Goal: Complete application form: Complete application form

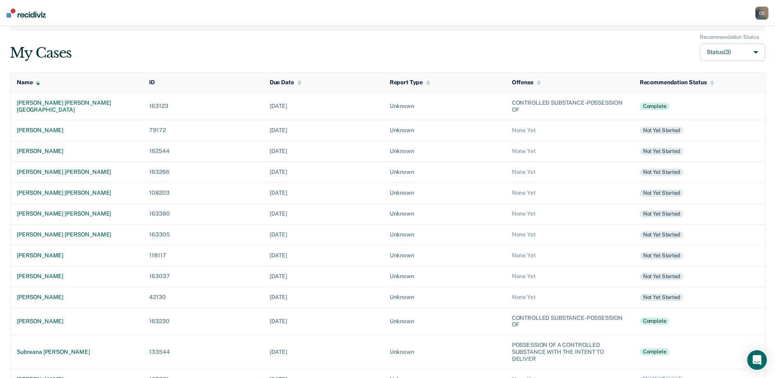
scroll to position [82, 0]
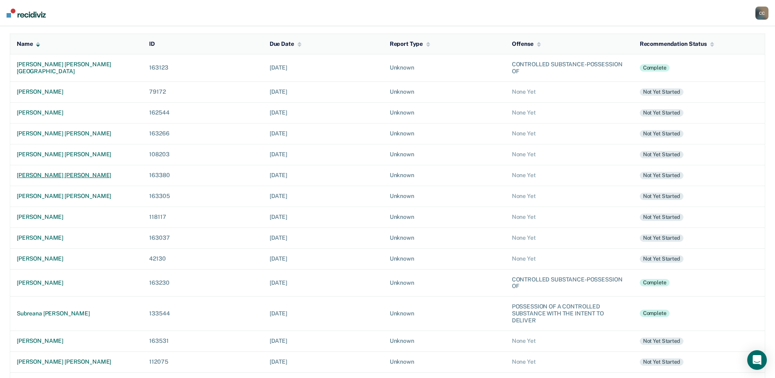
click at [37, 174] on div "[PERSON_NAME] [PERSON_NAME]" at bounding box center [76, 175] width 119 height 7
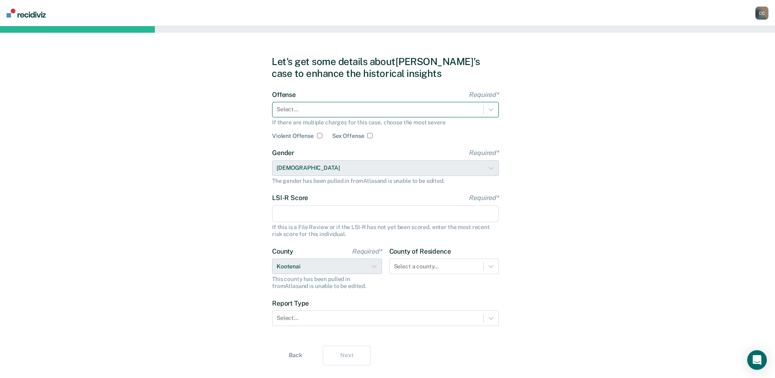
click at [282, 114] on div at bounding box center [378, 109] width 203 height 9
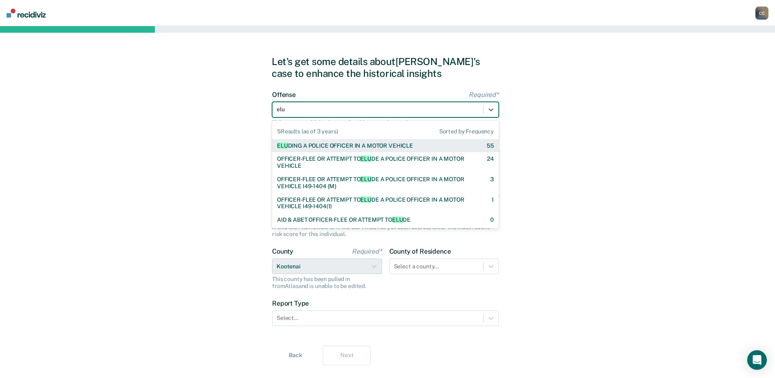
type input "elud"
click at [316, 146] on div "ELUD ING A POLICE OFFICER IN A MOTOR VEHICLE" at bounding box center [345, 145] width 136 height 7
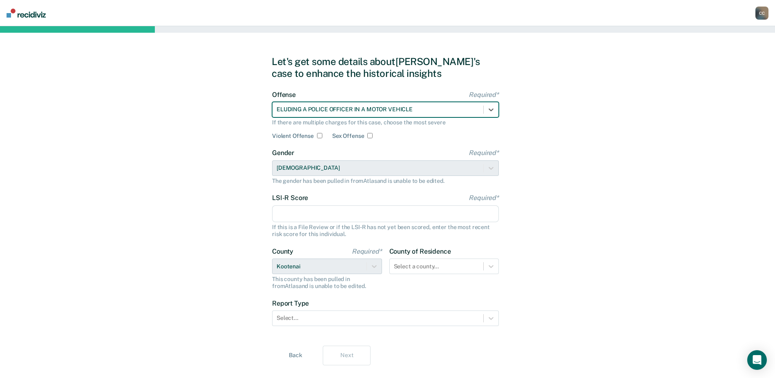
click at [319, 209] on input "LSI-R Score Required*" at bounding box center [385, 213] width 227 height 17
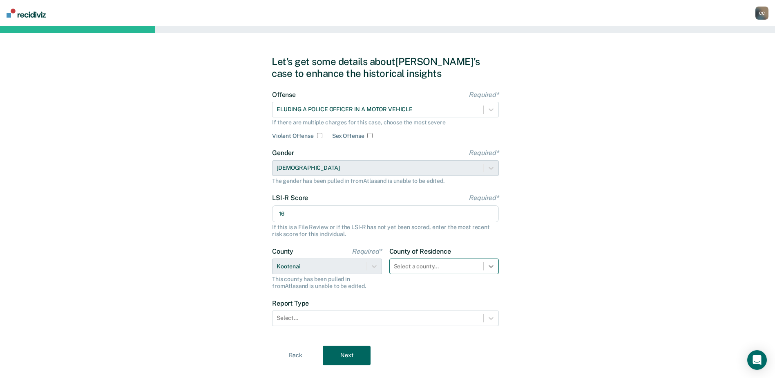
type input "16"
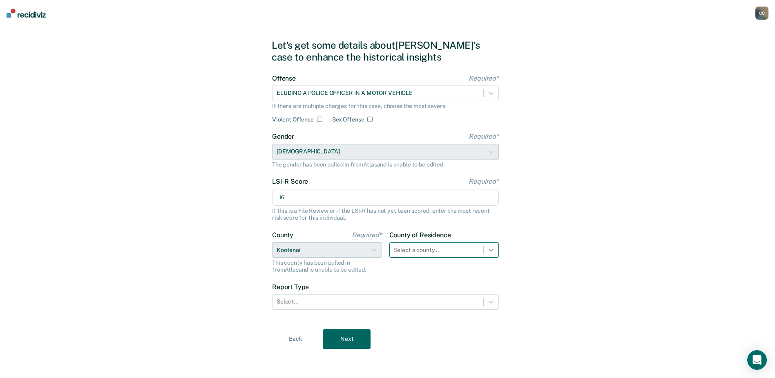
click at [491, 258] on div "Select a county..." at bounding box center [445, 250] width 110 height 16
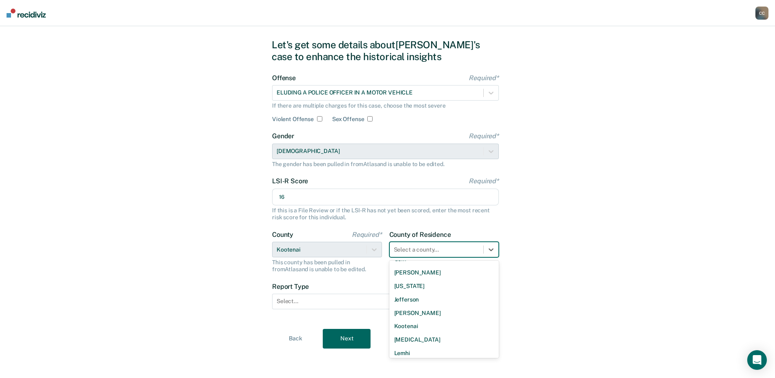
scroll to position [327, 0]
click at [491, 248] on icon at bounding box center [491, 249] width 8 height 8
click at [412, 332] on div "[PERSON_NAME]" at bounding box center [445, 334] width 110 height 13
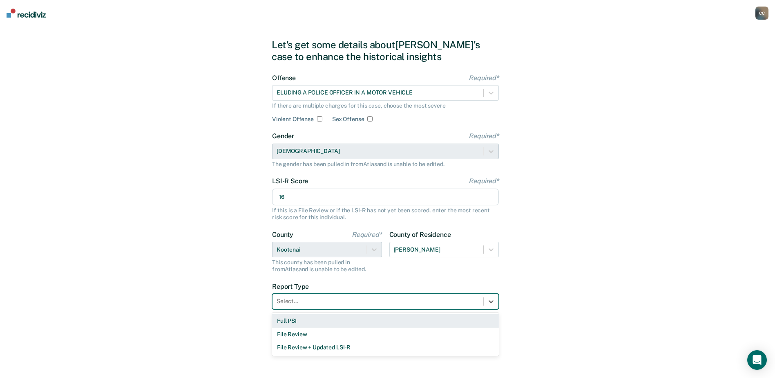
click at [338, 305] on div at bounding box center [378, 301] width 203 height 9
click at [320, 318] on div "Full PSI" at bounding box center [385, 320] width 227 height 13
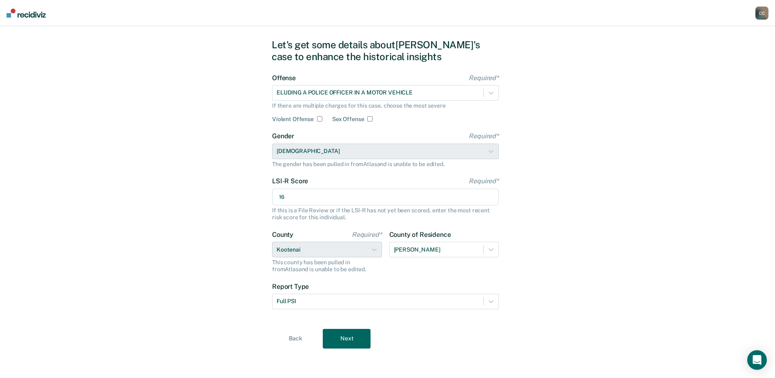
click at [342, 335] on button "Next" at bounding box center [347, 339] width 48 height 20
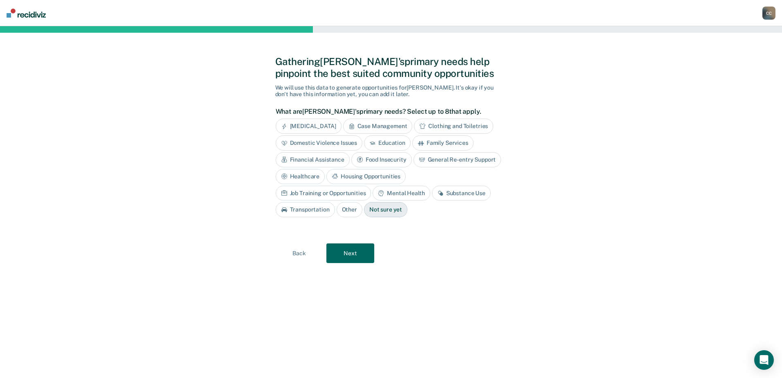
click at [432, 195] on div "Substance Use" at bounding box center [461, 193] width 59 height 15
click at [335, 202] on div "Transportation" at bounding box center [305, 209] width 59 height 15
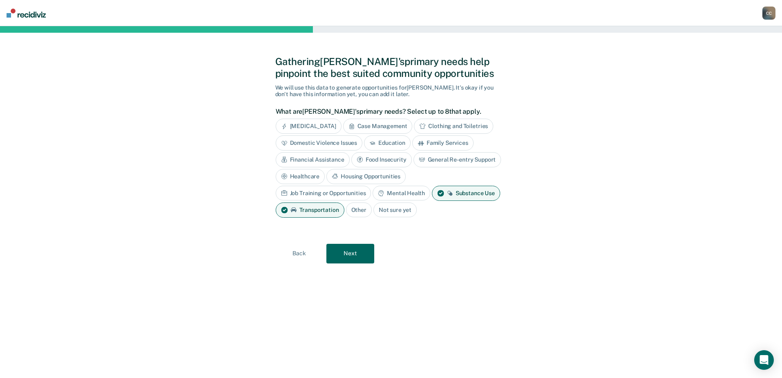
click at [347, 255] on button "Next" at bounding box center [350, 254] width 48 height 20
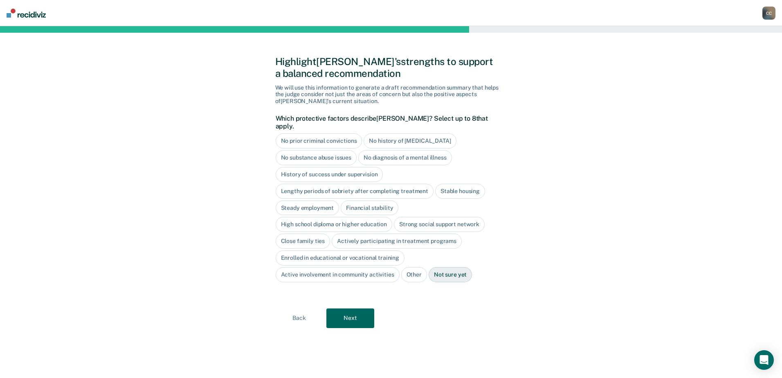
click at [307, 133] on div "No prior criminal convictions" at bounding box center [319, 140] width 87 height 15
click at [458, 184] on div "Stable housing" at bounding box center [460, 191] width 50 height 15
click at [293, 219] on div "High school diploma or higher education" at bounding box center [334, 224] width 117 height 15
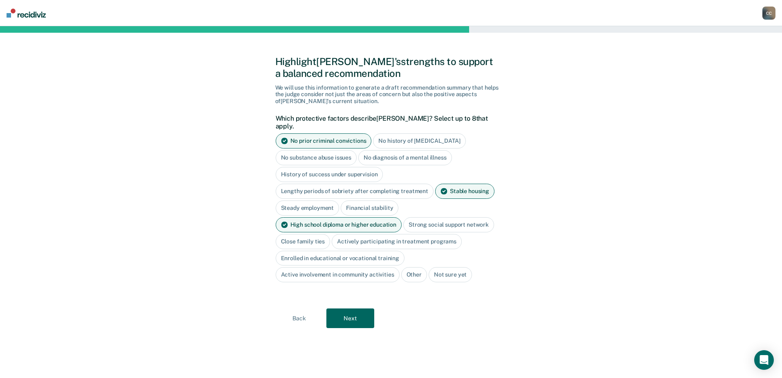
click at [303, 234] on div "Close family ties" at bounding box center [303, 241] width 55 height 15
click at [354, 311] on button "Next" at bounding box center [350, 318] width 48 height 20
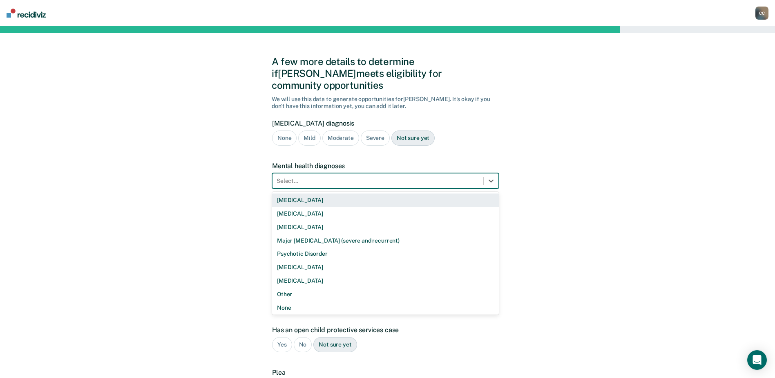
click at [400, 177] on div at bounding box center [378, 181] width 203 height 9
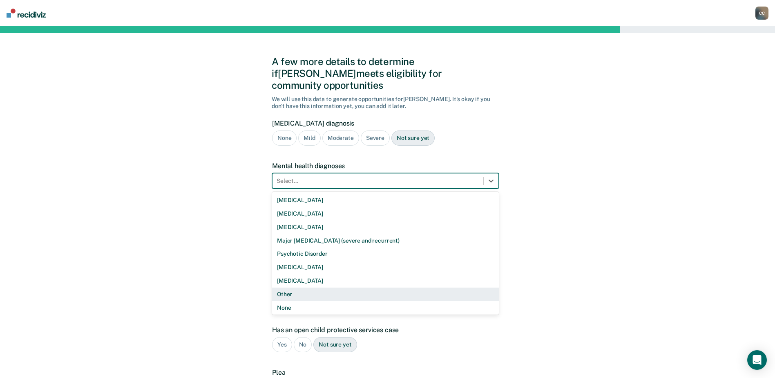
click at [316, 287] on div "Other" at bounding box center [385, 293] width 227 height 13
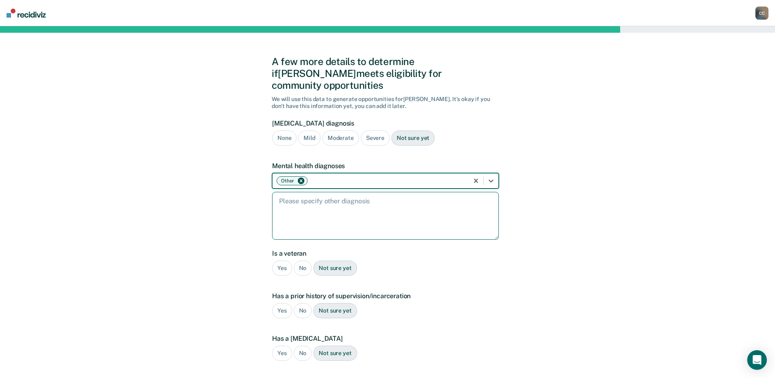
click at [310, 204] on textarea at bounding box center [385, 216] width 227 height 48
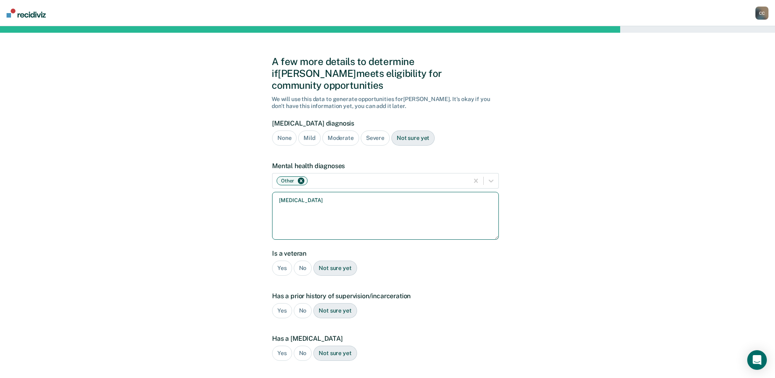
type textarea "[MEDICAL_DATA]"
click at [308, 260] on div "No" at bounding box center [303, 267] width 18 height 15
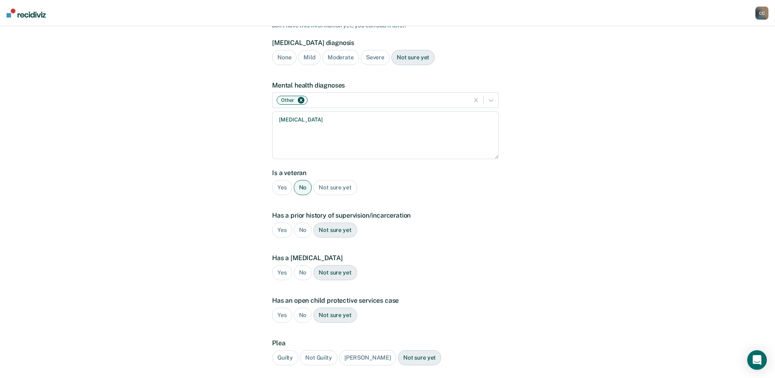
scroll to position [123, 0]
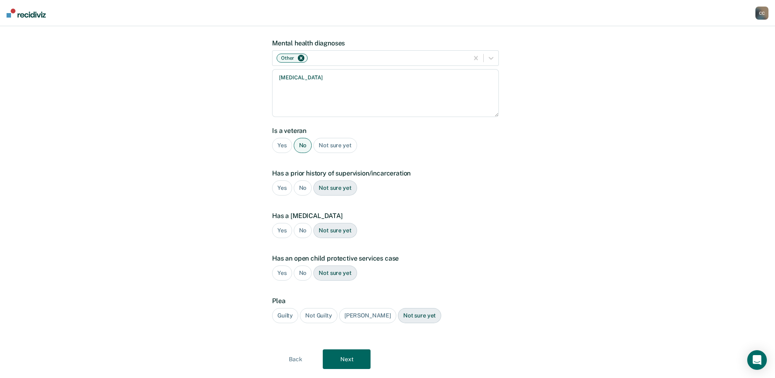
click at [303, 180] on div "No" at bounding box center [303, 187] width 18 height 15
click at [284, 223] on div "Yes" at bounding box center [282, 230] width 20 height 15
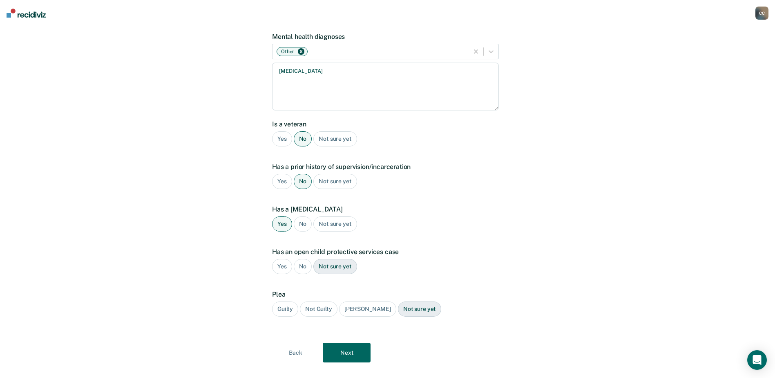
scroll to position [131, 0]
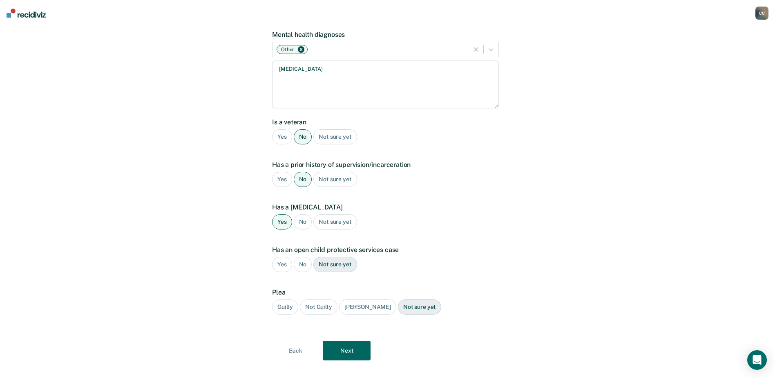
click at [305, 257] on div "No" at bounding box center [303, 264] width 18 height 15
click at [284, 299] on div "Guilty" at bounding box center [285, 306] width 26 height 15
click at [348, 341] on button "Next" at bounding box center [347, 350] width 48 height 20
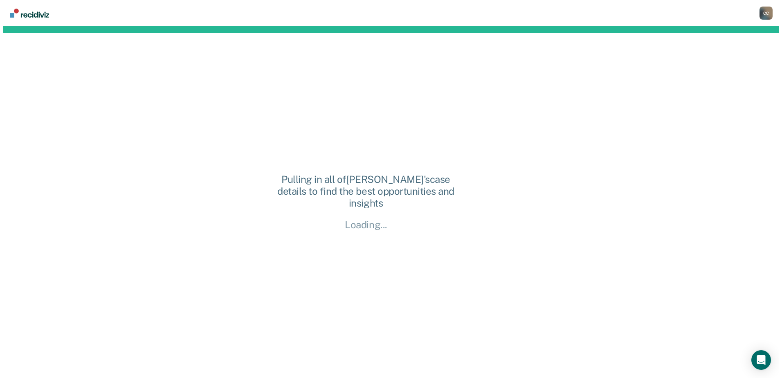
scroll to position [0, 0]
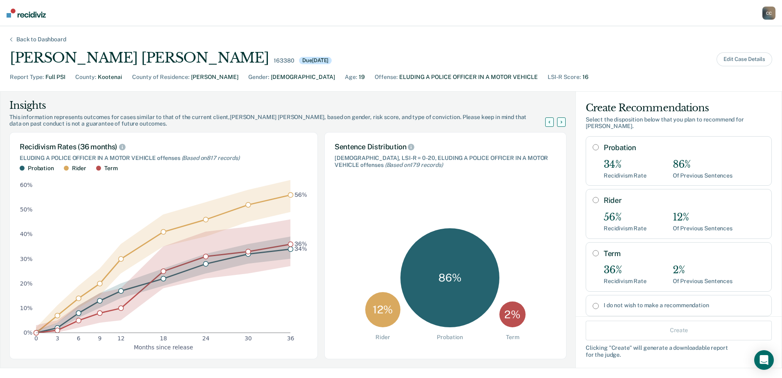
click at [592, 144] on input "Probation" at bounding box center [595, 147] width 6 height 7
radio input "true"
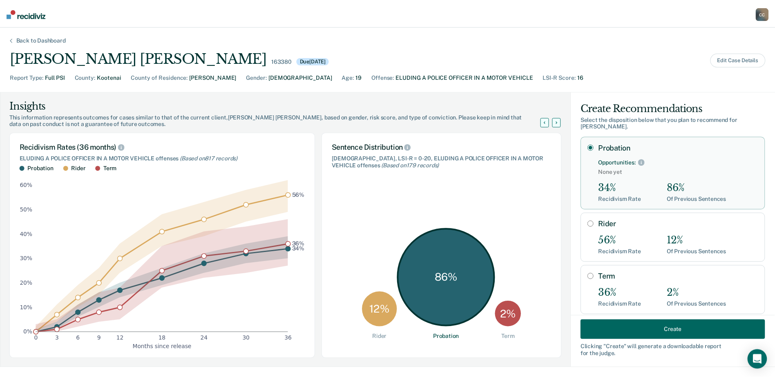
scroll to position [37, 0]
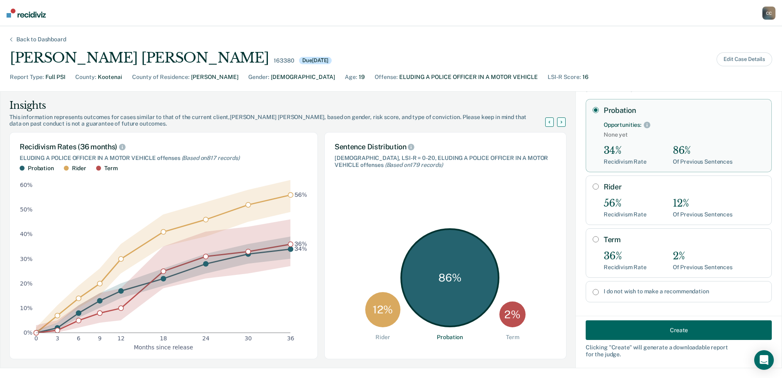
click at [639, 327] on button "Create" at bounding box center [678, 330] width 186 height 20
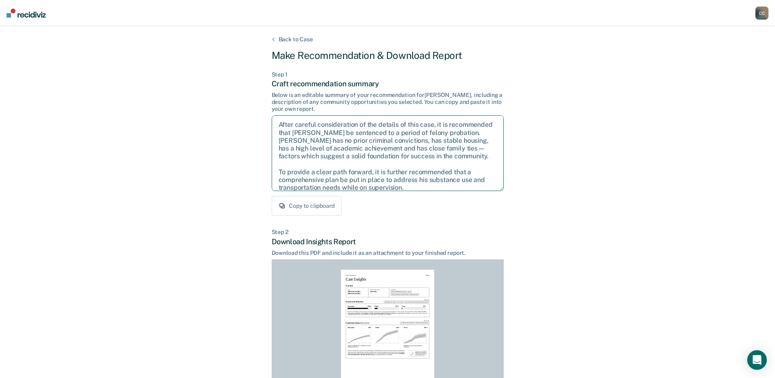
scroll to position [37, 0]
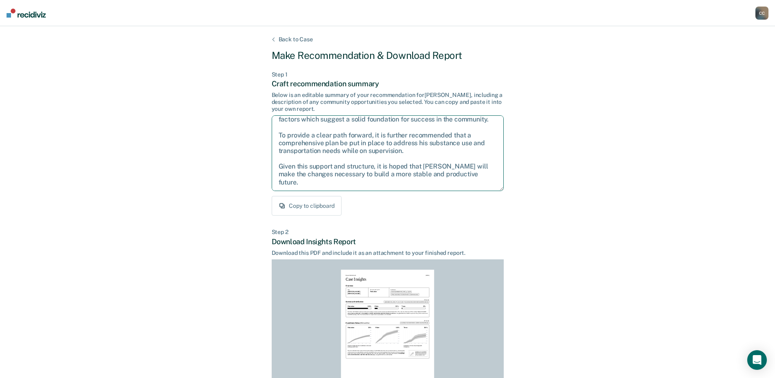
drag, startPoint x: 279, startPoint y: 122, endPoint x: 523, endPoint y: 216, distance: 261.5
click at [523, 216] on div "Back to Case Make Recommendation & Download Report Step 1 Craft recommendation …" at bounding box center [387, 246] width 775 height 440
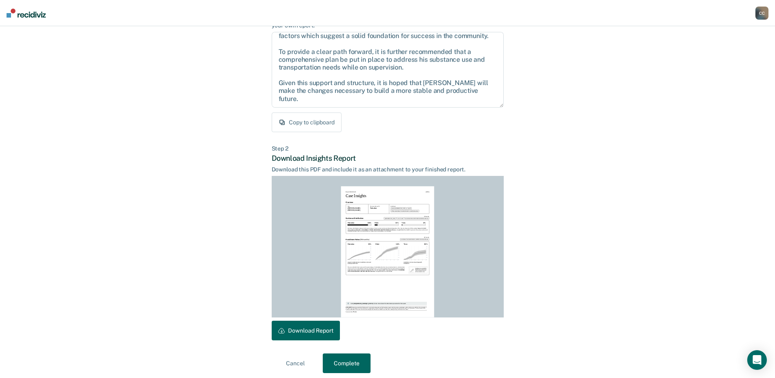
scroll to position [88, 0]
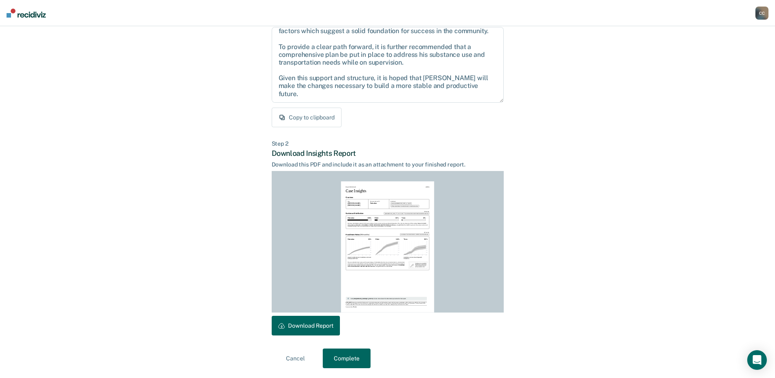
drag, startPoint x: 313, startPoint y: 325, endPoint x: 20, endPoint y: 163, distance: 334.6
click at [313, 325] on button "Download Report" at bounding box center [306, 326] width 68 height 20
click at [343, 358] on button "Complete" at bounding box center [347, 358] width 48 height 20
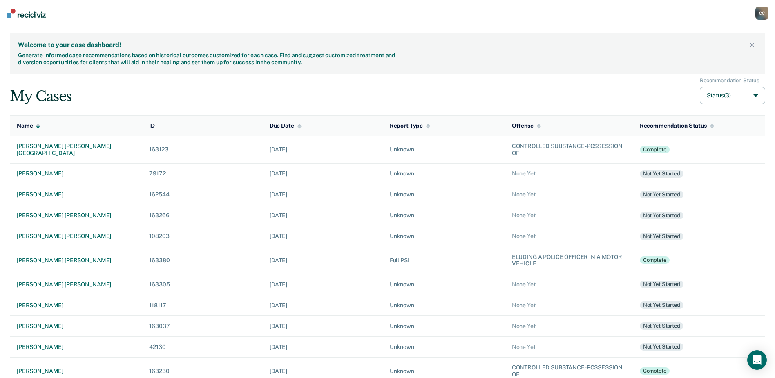
click at [484, 84] on div "My Cases Recommendation Status Status (3)" at bounding box center [388, 90] width 756 height 27
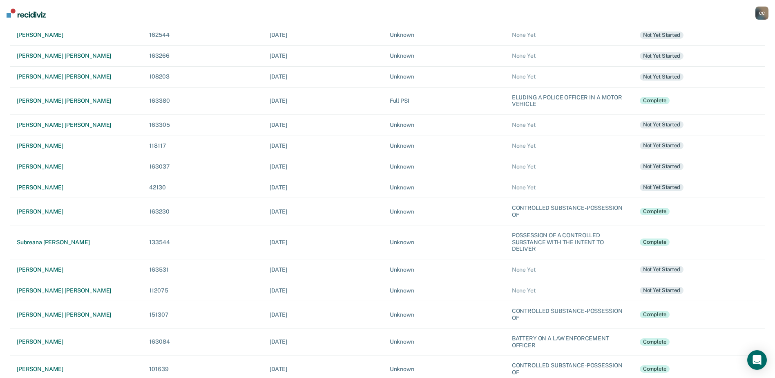
scroll to position [171, 0]
